Goal: Navigation & Orientation: Find specific page/section

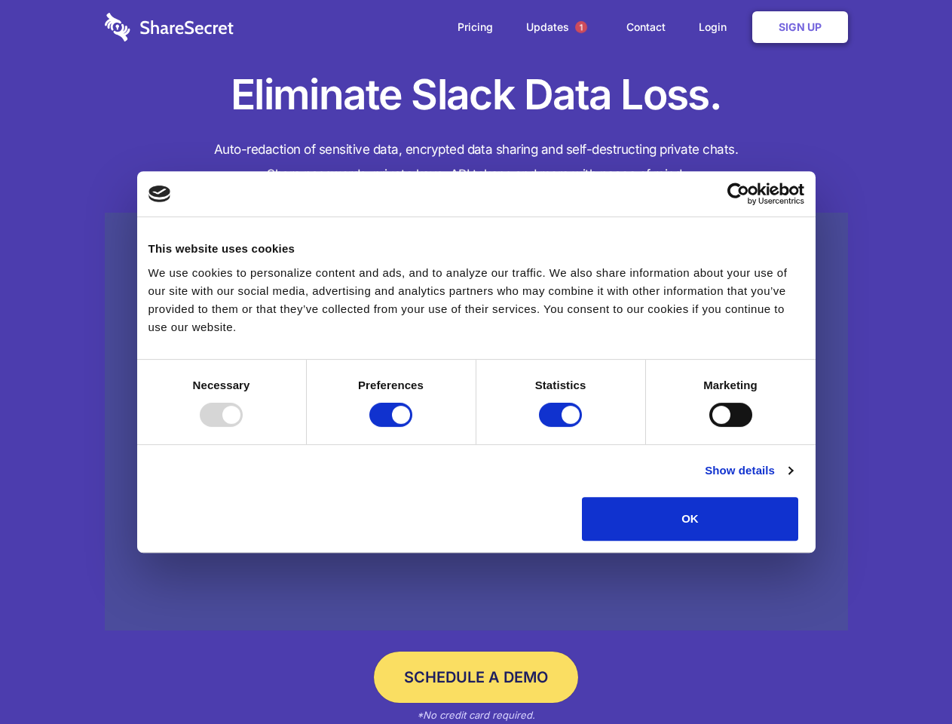
click at [243, 427] on div at bounding box center [221, 414] width 43 height 24
click at [412, 427] on input "Preferences" at bounding box center [390, 414] width 43 height 24
checkbox input "false"
click at [562, 427] on input "Statistics" at bounding box center [560, 414] width 43 height 24
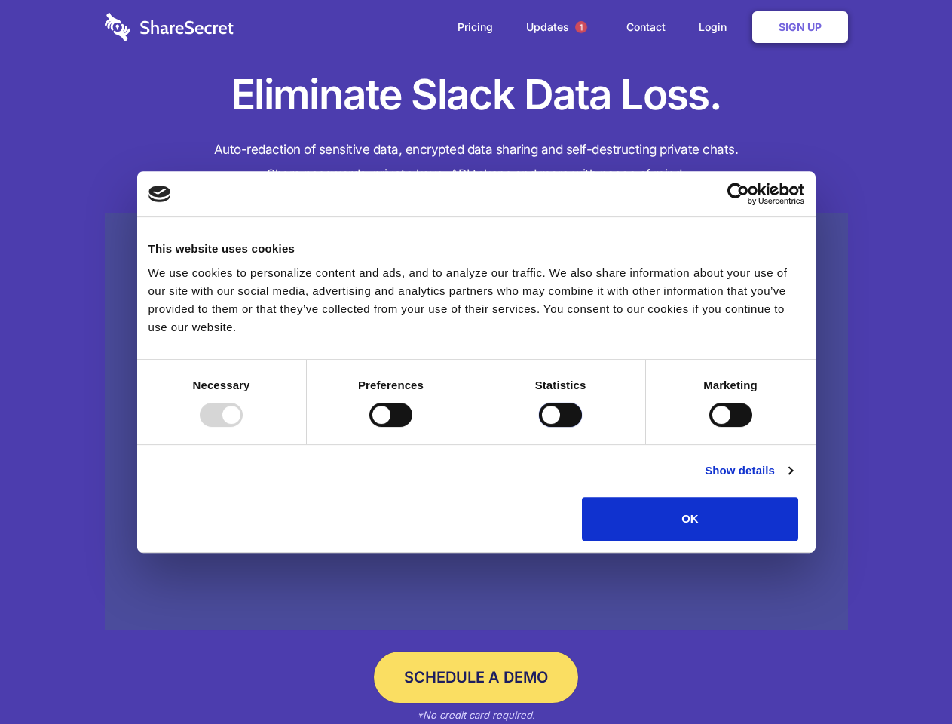
checkbox input "false"
click at [709, 427] on input "Marketing" at bounding box center [730, 414] width 43 height 24
checkbox input "true"
click at [792, 479] on link "Show details" at bounding box center [748, 470] width 87 height 18
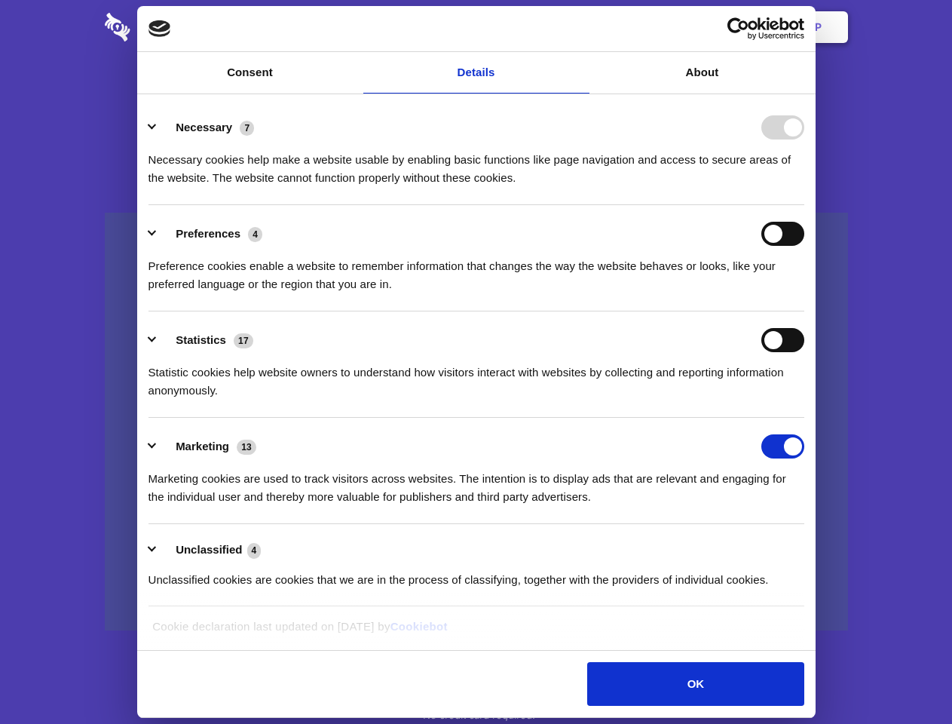
click at [804, 205] on li "Necessary 7 Necessary cookies help make a website usable by enabling basic func…" at bounding box center [476, 152] width 656 height 106
click at [580, 27] on span "1" at bounding box center [581, 27] width 12 height 12
